Goal: Navigation & Orientation: Go to known website

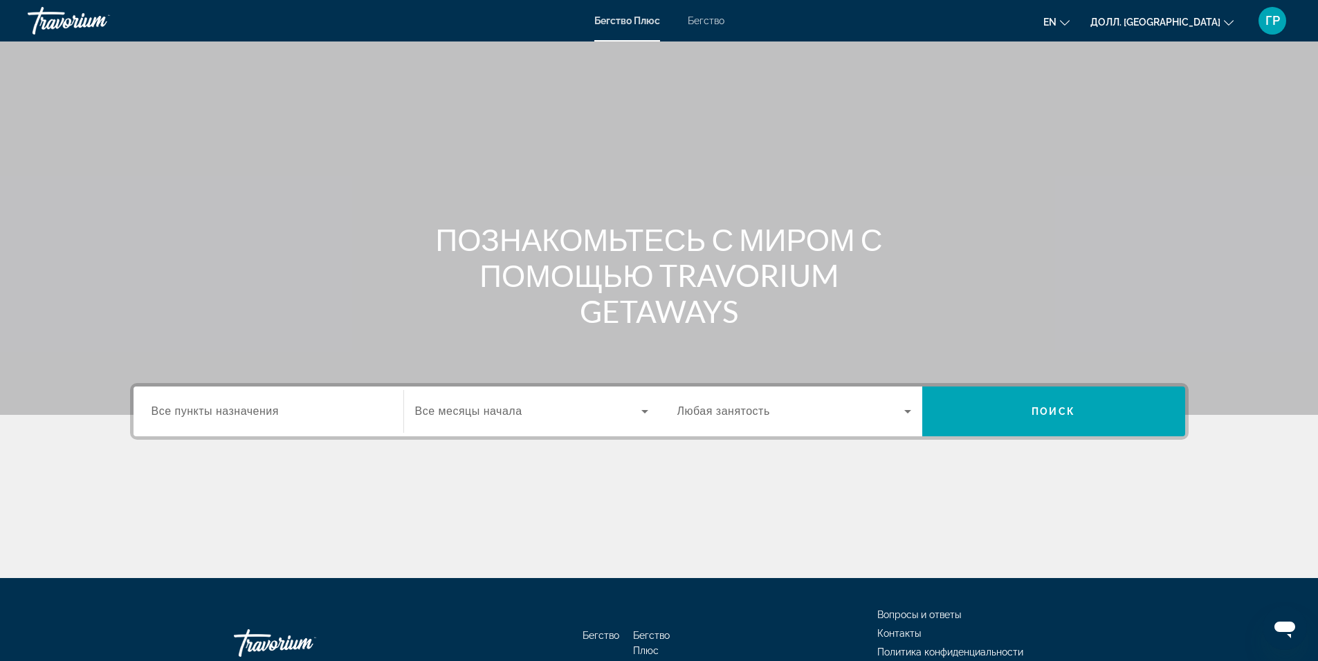
click at [1228, 21] on icon "Изменить валюту" at bounding box center [1229, 23] width 10 height 10
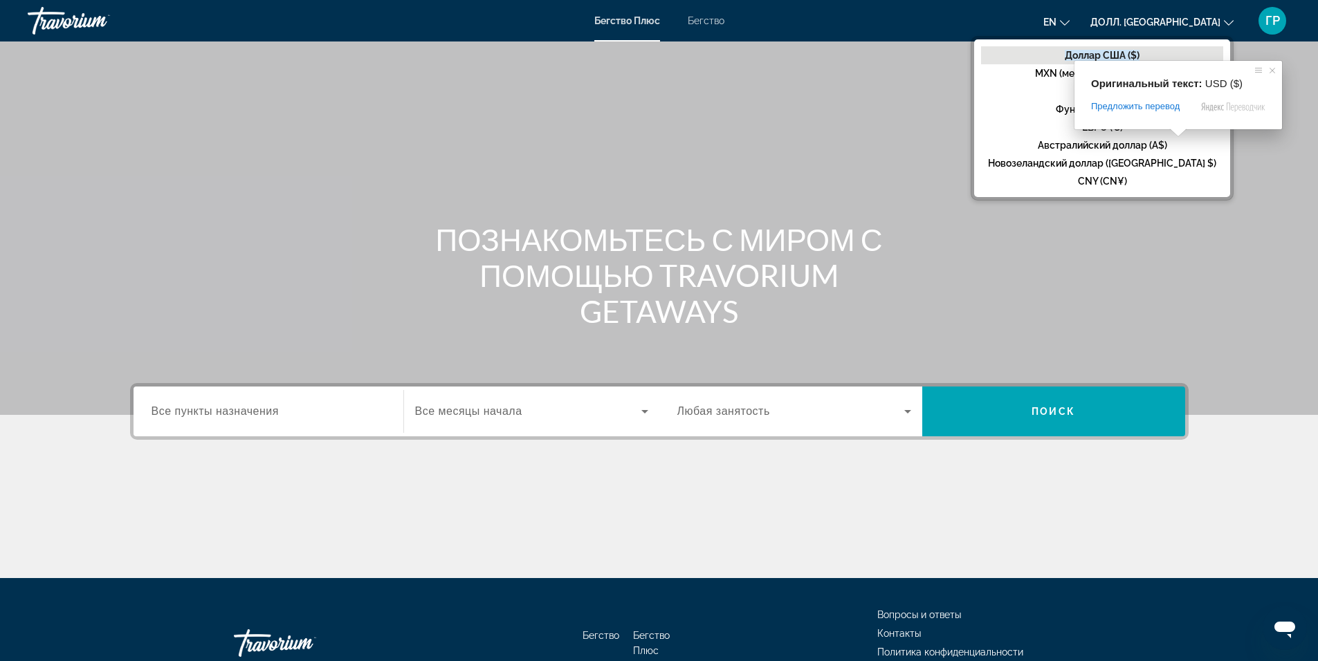
click at [1139, 58] on ya-tr-span "Доллар США ($)" at bounding box center [1102, 55] width 75 height 11
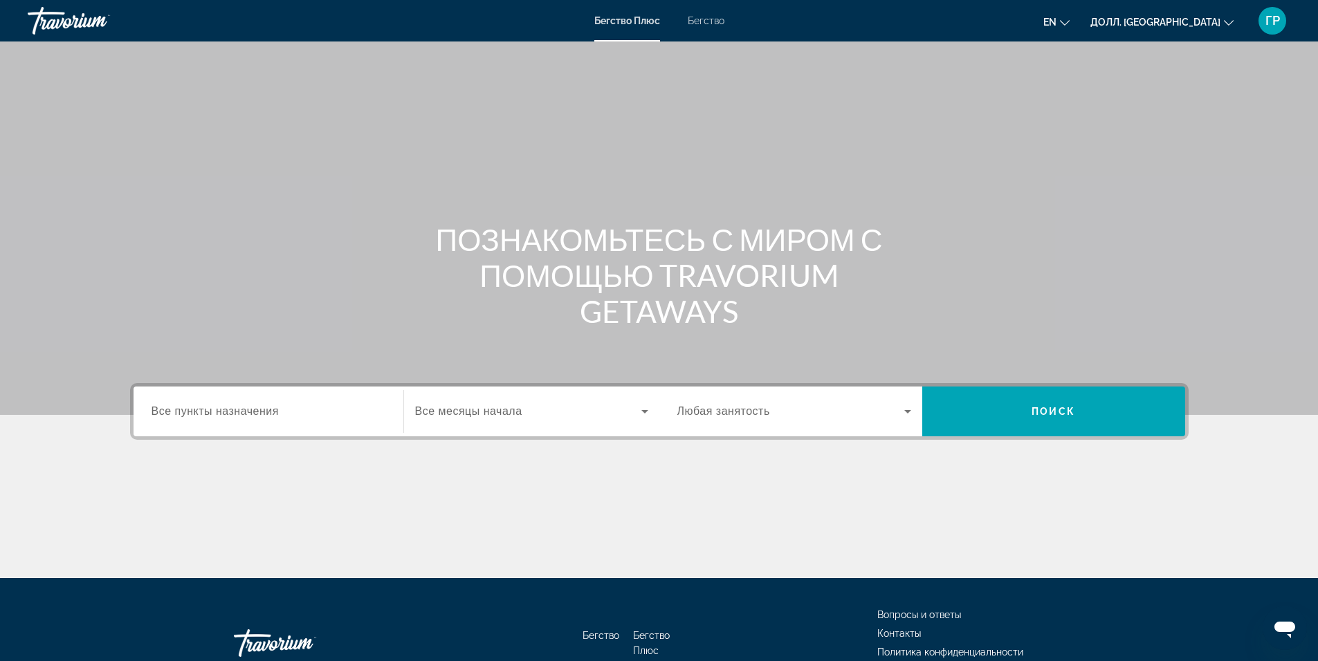
click at [1069, 19] on icon "Изменить язык" at bounding box center [1065, 23] width 10 height 10
click at [1043, 141] on ya-tr-span "русский" at bounding box center [1023, 145] width 39 height 11
